Goal: Task Accomplishment & Management: Manage account settings

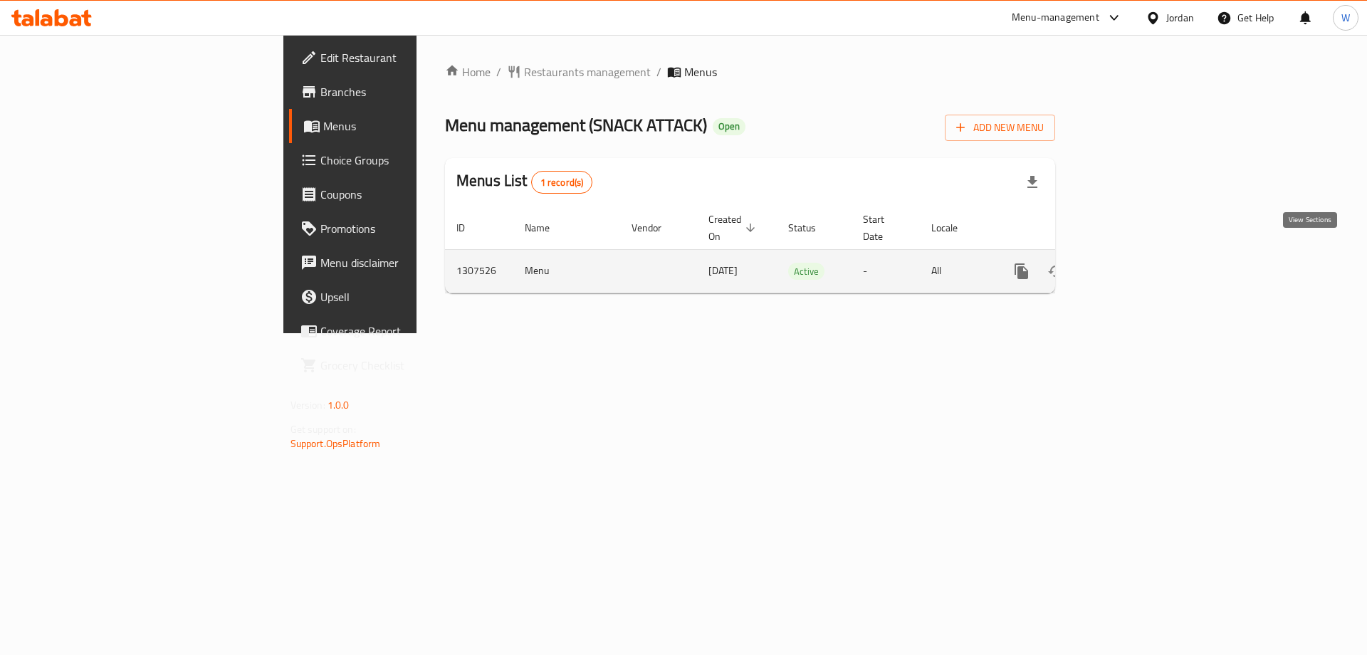
click at [1133, 263] on icon "enhanced table" at bounding box center [1124, 271] width 17 height 17
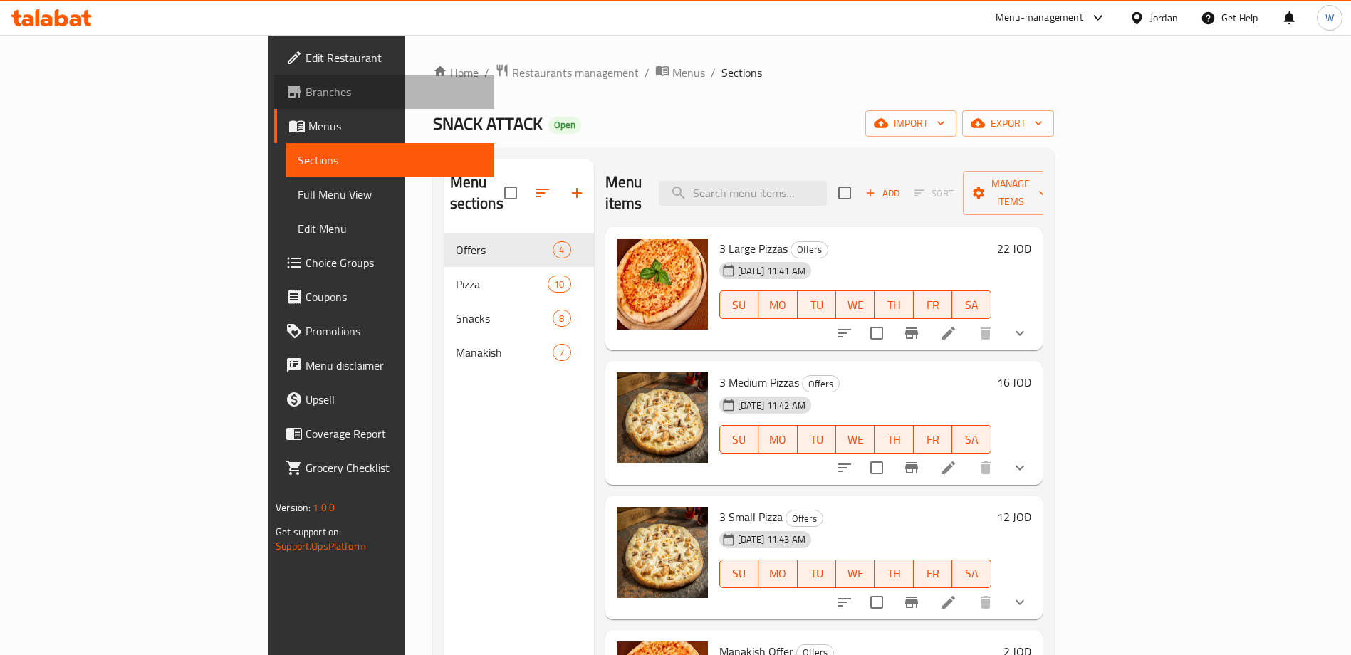
click at [305, 87] on span "Branches" at bounding box center [393, 91] width 177 height 17
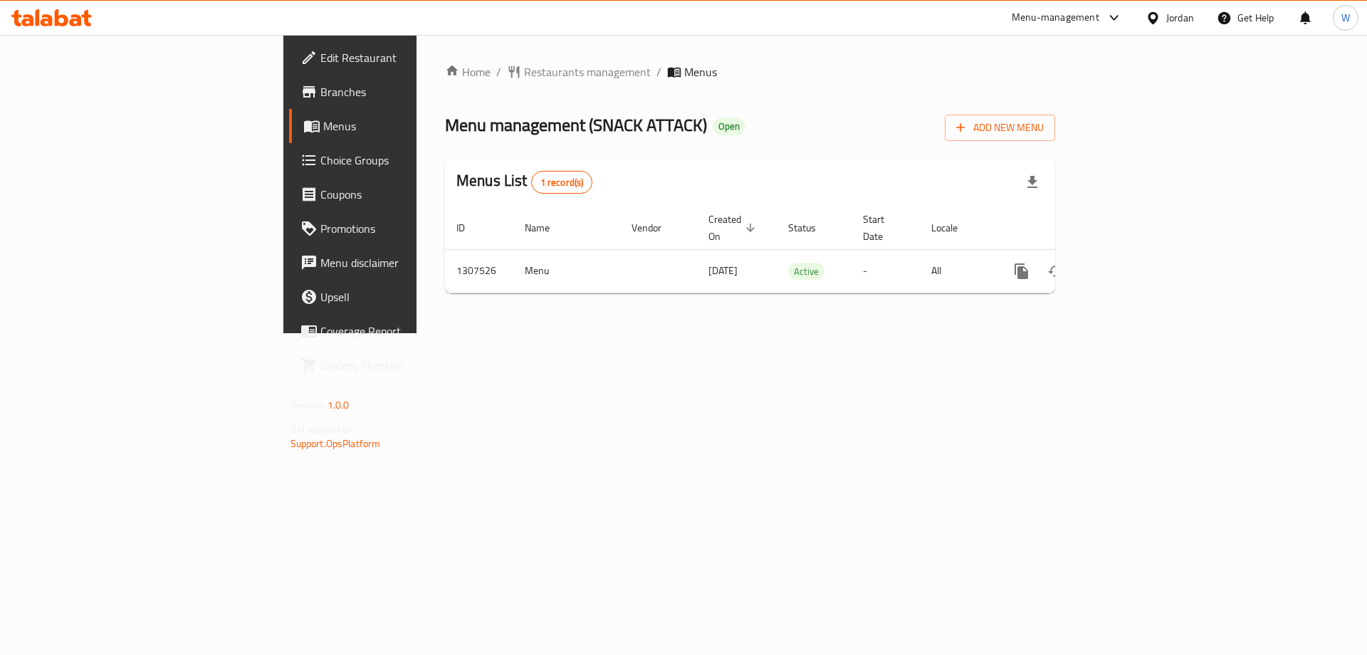
drag, startPoint x: 1088, startPoint y: 424, endPoint x: 1366, endPoint y: 306, distance: 302.4
click at [1084, 333] on div "Home / Restaurants management / Menus Menu management ( SNACK ATTACK ) Open Add…" at bounding box center [750, 184] width 667 height 298
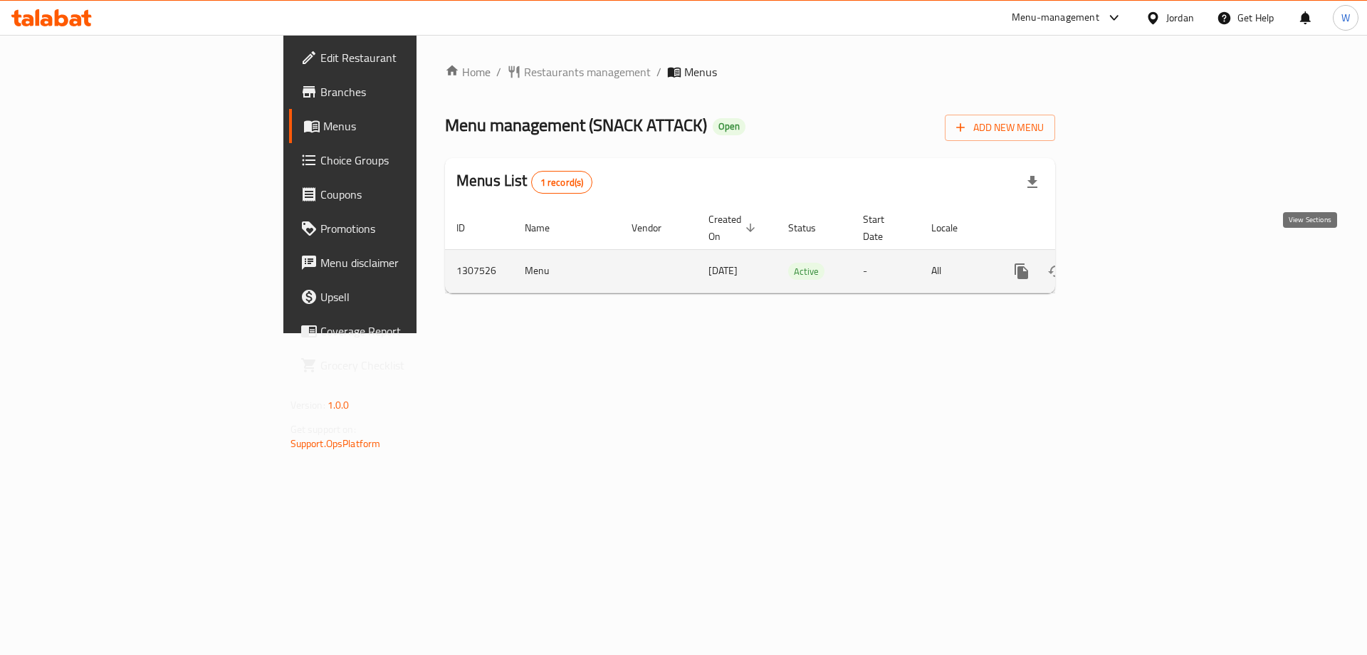
click at [1141, 254] on link "enhanced table" at bounding box center [1124, 271] width 34 height 34
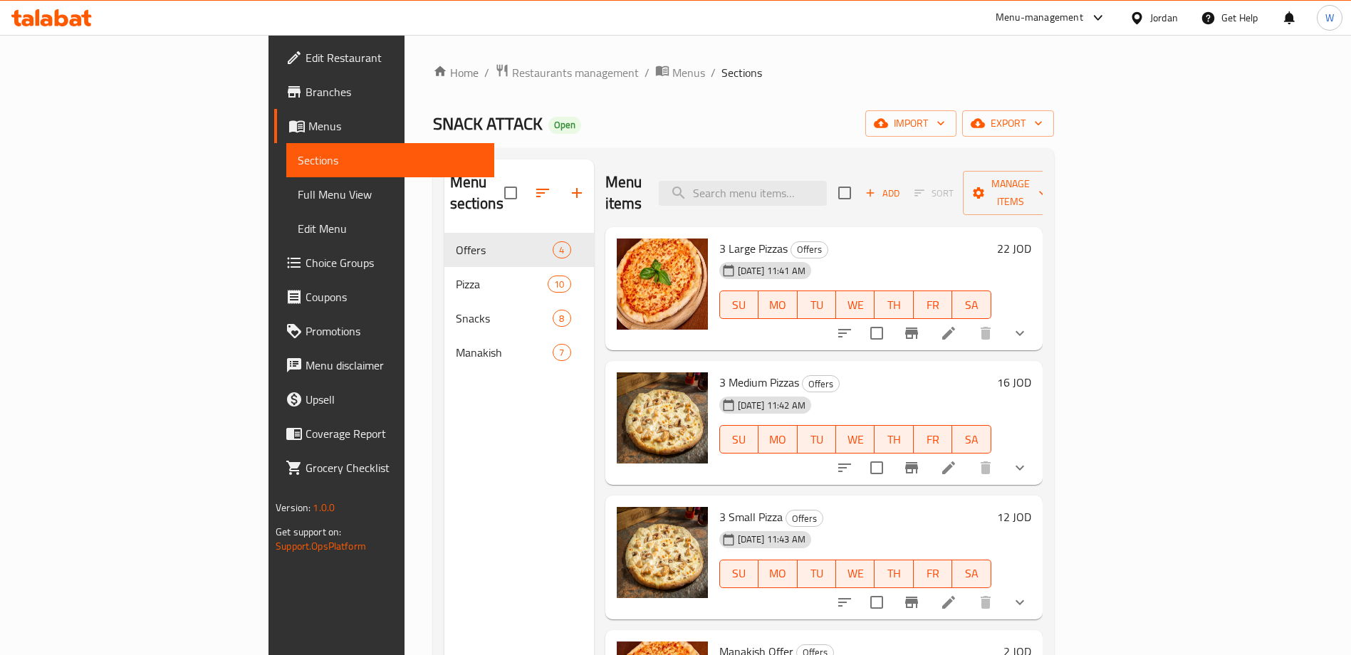
click at [305, 95] on span "Branches" at bounding box center [393, 91] width 177 height 17
